Goal: Information Seeking & Learning: Learn about a topic

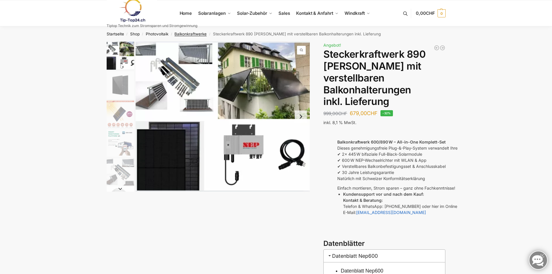
click at [191, 33] on link "Balkonkraftwerke" at bounding box center [191, 34] width 32 height 5
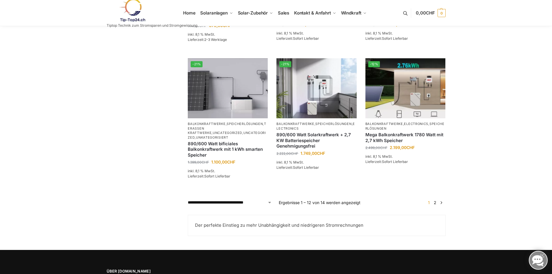
scroll to position [464, 0]
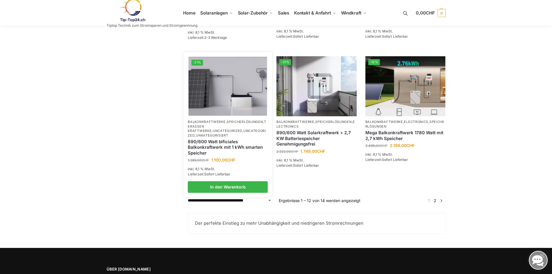
click at [245, 149] on link "890/600 Watt bificiales Balkonkraftwerk mit 1 kWh smarten Speicher" at bounding box center [228, 147] width 80 height 17
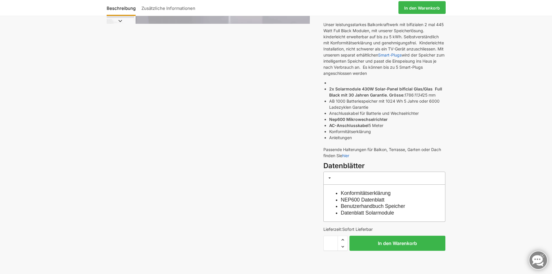
scroll to position [145, 0]
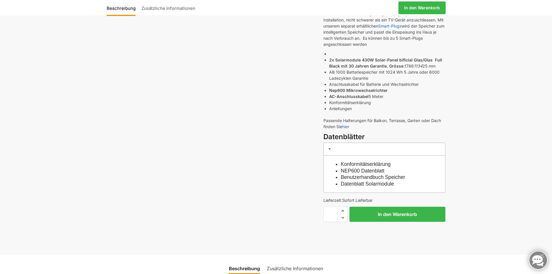
click at [362, 163] on link "Konformitätserklärung" at bounding box center [366, 164] width 50 height 6
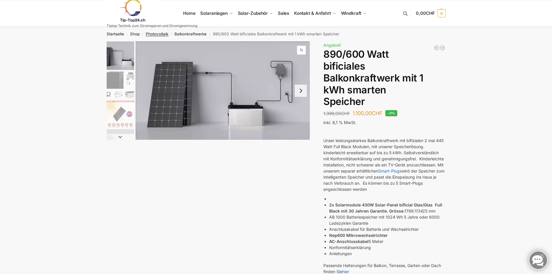
click at [152, 33] on link "Photovoltaik" at bounding box center [157, 34] width 23 height 5
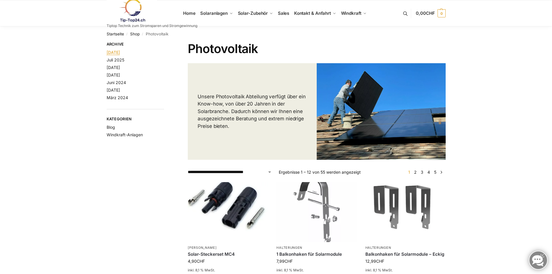
click at [120, 51] on link "[DATE]" at bounding box center [113, 52] width 13 height 5
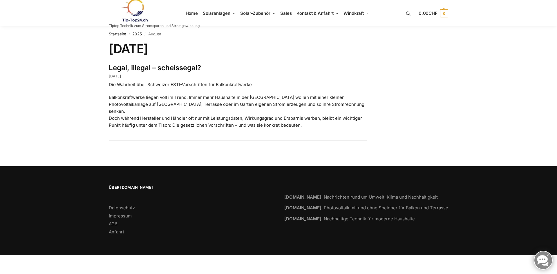
click at [286, 116] on p "Balkonkraftwerke liegen voll im Trend. Immer mehr Haushalte in der [GEOGRAPHIC_…" at bounding box center [238, 111] width 258 height 35
click at [136, 32] on link "2025" at bounding box center [137, 34] width 10 height 5
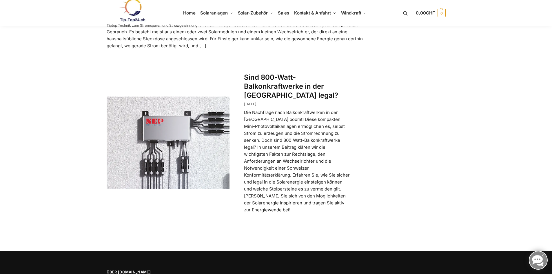
scroll to position [319, 0]
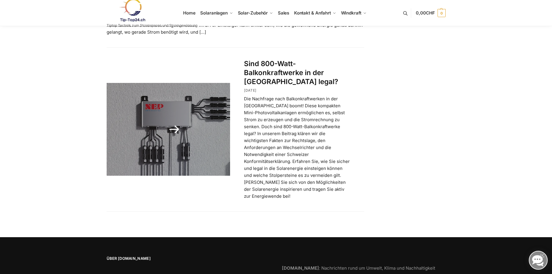
click at [281, 69] on link "Sind 800-Watt-Balkonkraftwerke in der [GEOGRAPHIC_DATA] legal?" at bounding box center [291, 72] width 94 height 26
click at [262, 74] on link "Sind 800-Watt-Balkonkraftwerke in der [GEOGRAPHIC_DATA] legal?" at bounding box center [291, 72] width 94 height 26
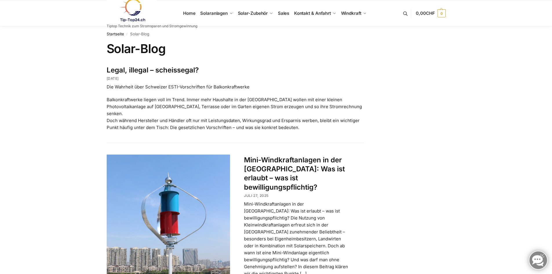
scroll to position [29, 0]
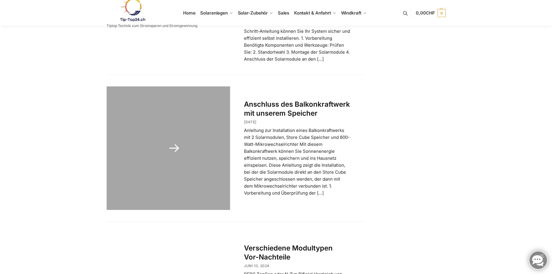
scroll to position [580, 0]
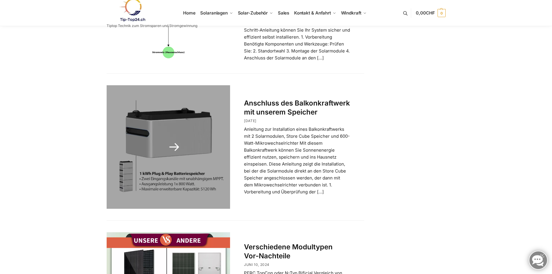
click at [297, 99] on link "Anschluss des Balkonkraftwerk mit unserem Speicher" at bounding box center [297, 107] width 106 height 17
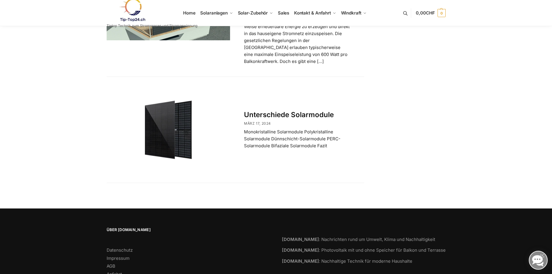
scroll to position [1008, 0]
